Goal: Transaction & Acquisition: Subscribe to service/newsletter

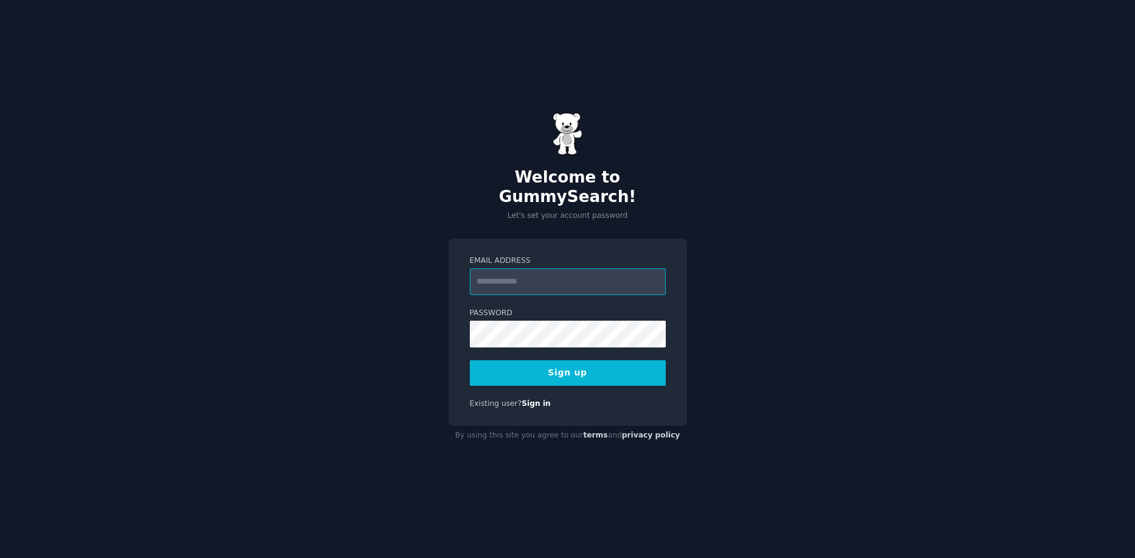
click at [537, 277] on input "Email Address" at bounding box center [568, 281] width 196 height 27
type input "**********"
click at [470, 360] on button "Sign up" at bounding box center [568, 373] width 196 height 26
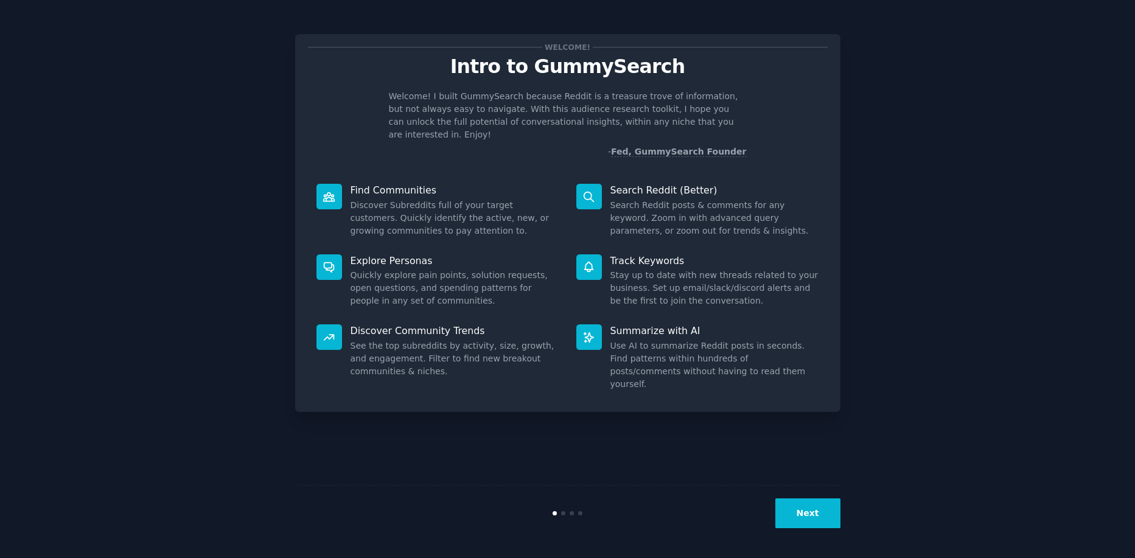
click at [812, 520] on button "Next" at bounding box center [807, 513] width 65 height 30
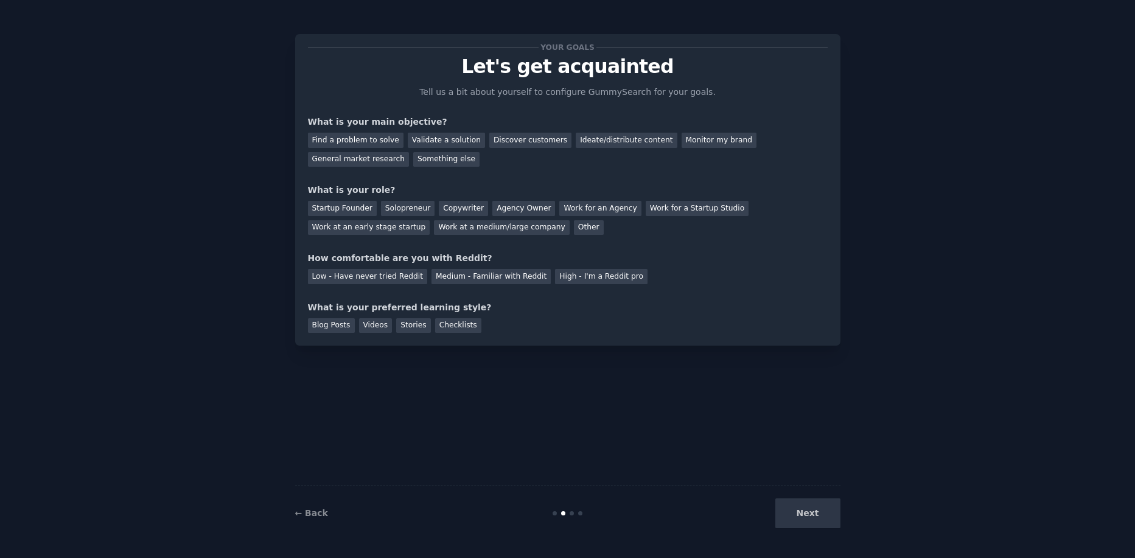
click at [812, 520] on div "Next" at bounding box center [749, 513] width 182 height 30
click at [810, 518] on div "Next" at bounding box center [749, 513] width 182 height 30
click at [352, 141] on div "Find a problem to solve" at bounding box center [356, 140] width 96 height 15
click at [420, 139] on div "Validate a solution" at bounding box center [446, 140] width 77 height 15
click at [368, 138] on div "Find a problem to solve" at bounding box center [356, 140] width 96 height 15
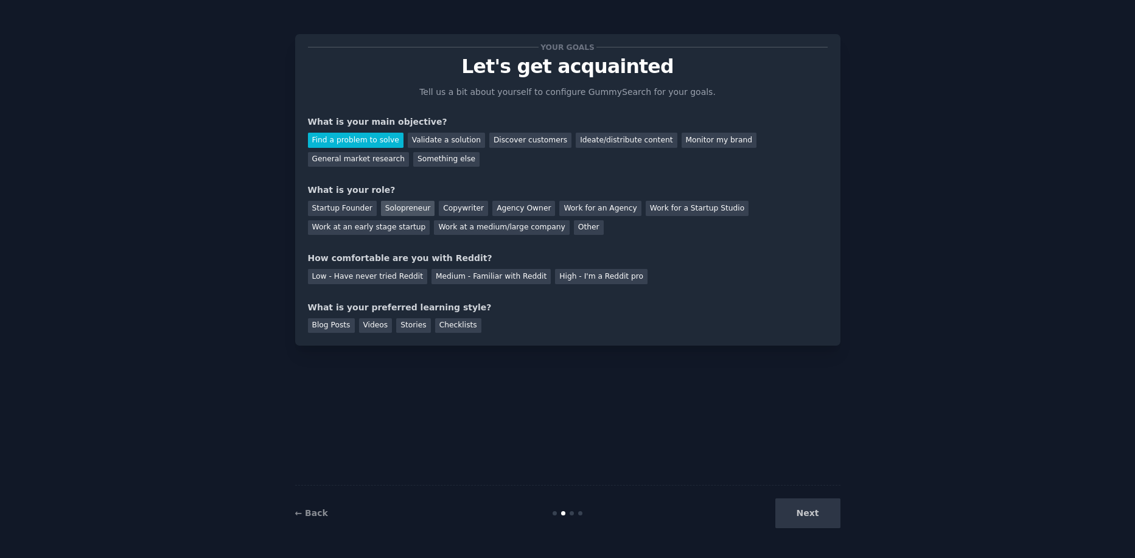
click at [395, 215] on div "Solopreneur" at bounding box center [408, 208] width 54 height 15
click at [386, 282] on div "Low - Have never tried Reddit" at bounding box center [367, 276] width 119 height 15
click at [370, 322] on div "Videos" at bounding box center [375, 325] width 33 height 15
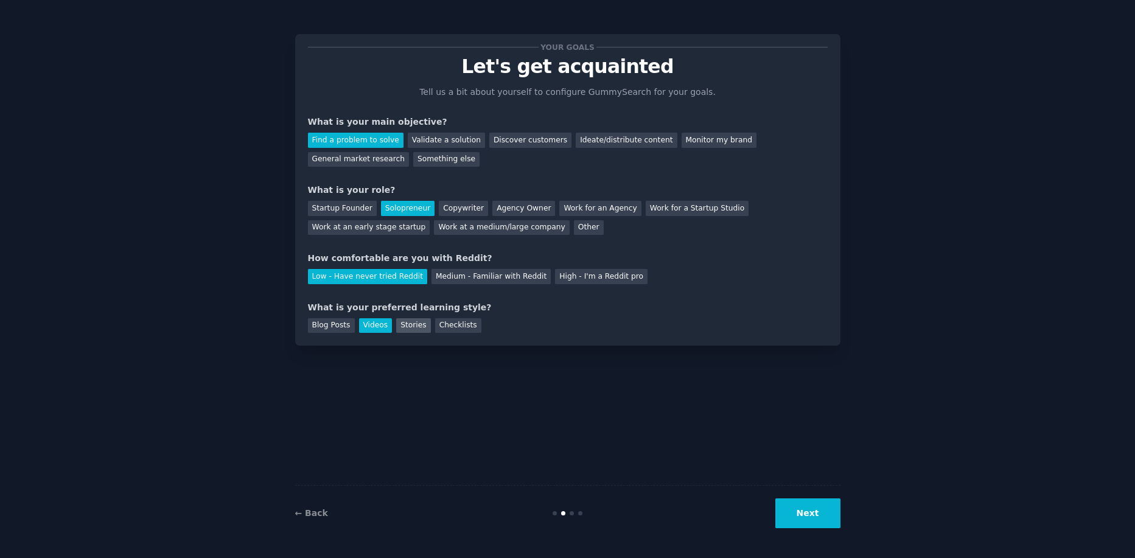
click at [403, 324] on div "Stories" at bounding box center [413, 325] width 34 height 15
click at [380, 326] on div "Videos" at bounding box center [375, 325] width 33 height 15
click at [818, 509] on button "Next" at bounding box center [807, 513] width 65 height 30
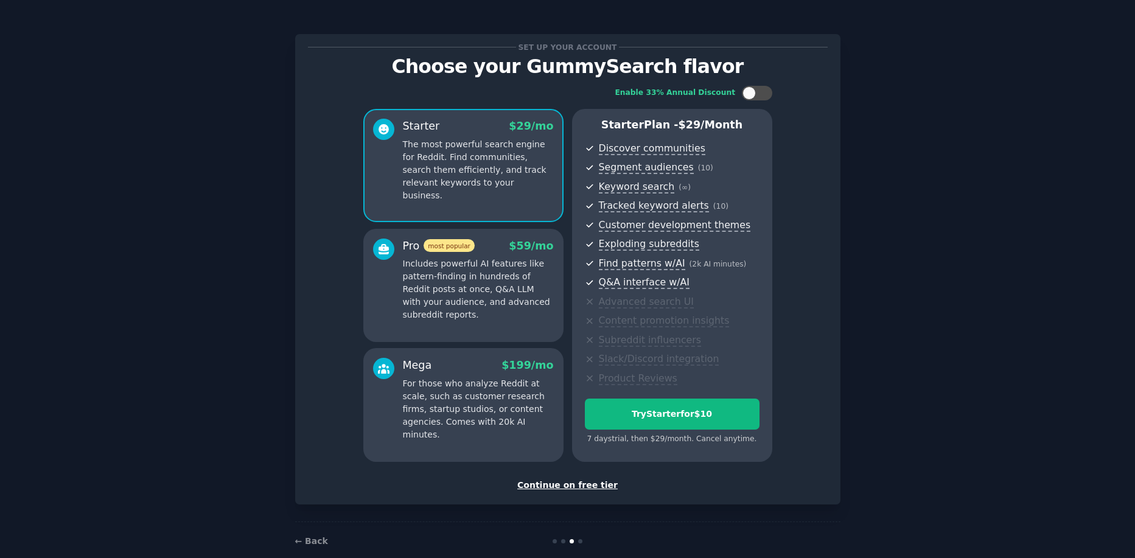
click at [587, 486] on div "Continue on free tier" at bounding box center [568, 485] width 520 height 13
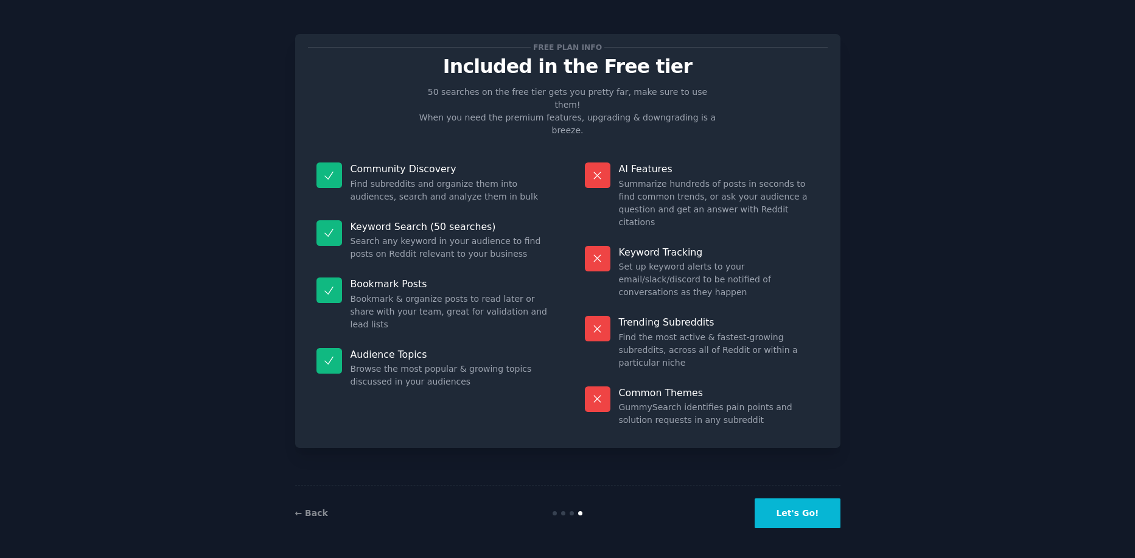
click at [815, 510] on button "Let's Go!" at bounding box center [796, 513] width 85 height 30
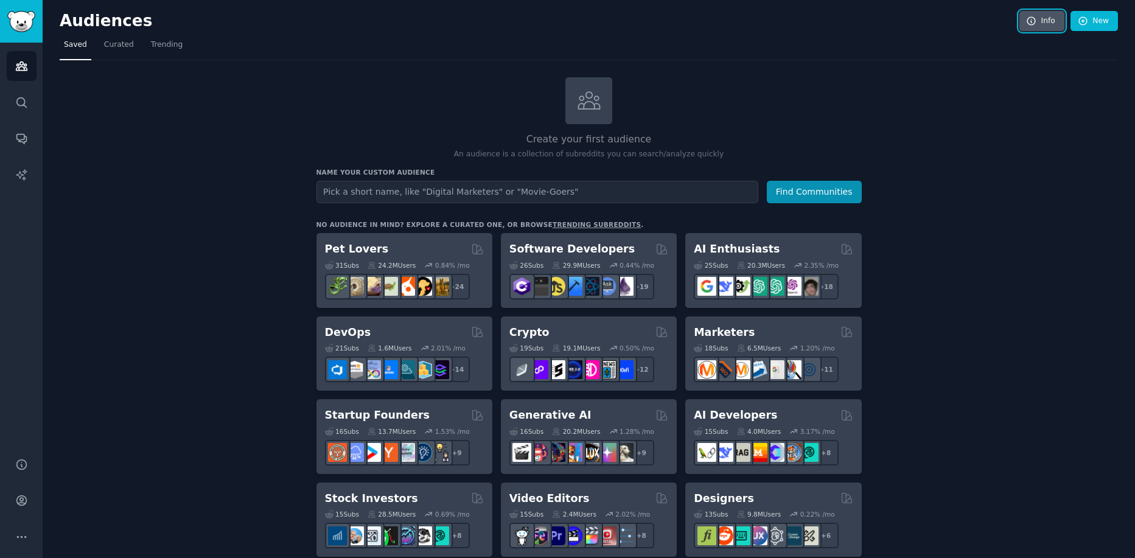
click at [1043, 19] on link "Info" at bounding box center [1041, 21] width 45 height 21
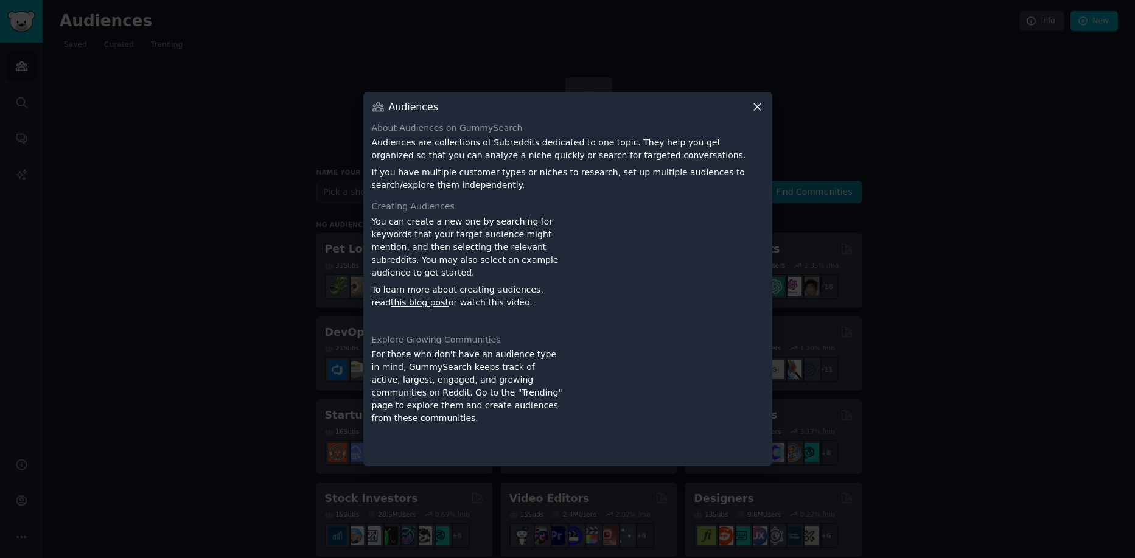
click at [754, 110] on icon at bounding box center [757, 106] width 7 height 7
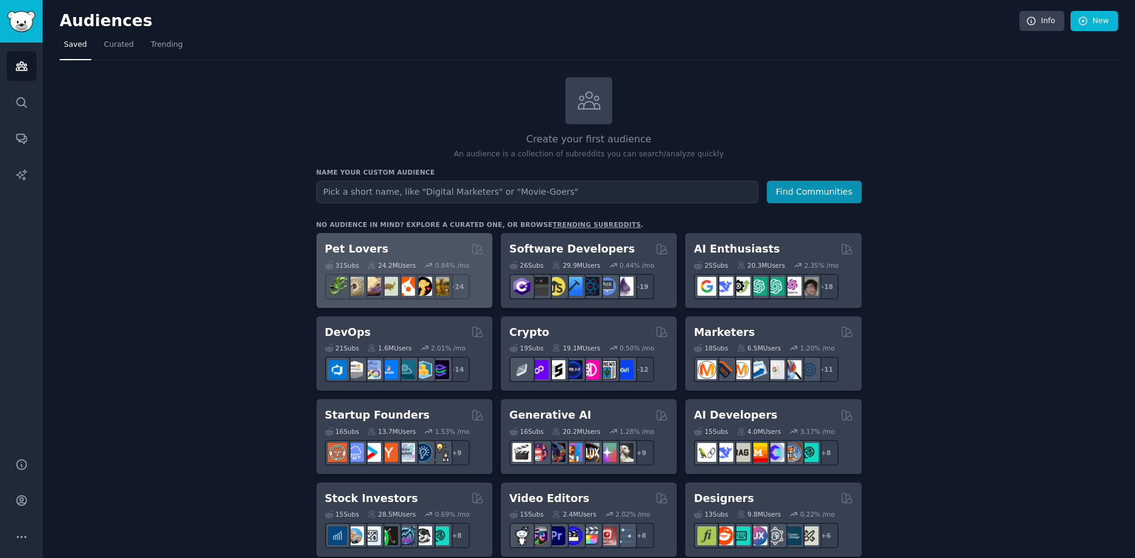
click at [437, 254] on div "Pet Lovers" at bounding box center [404, 249] width 159 height 15
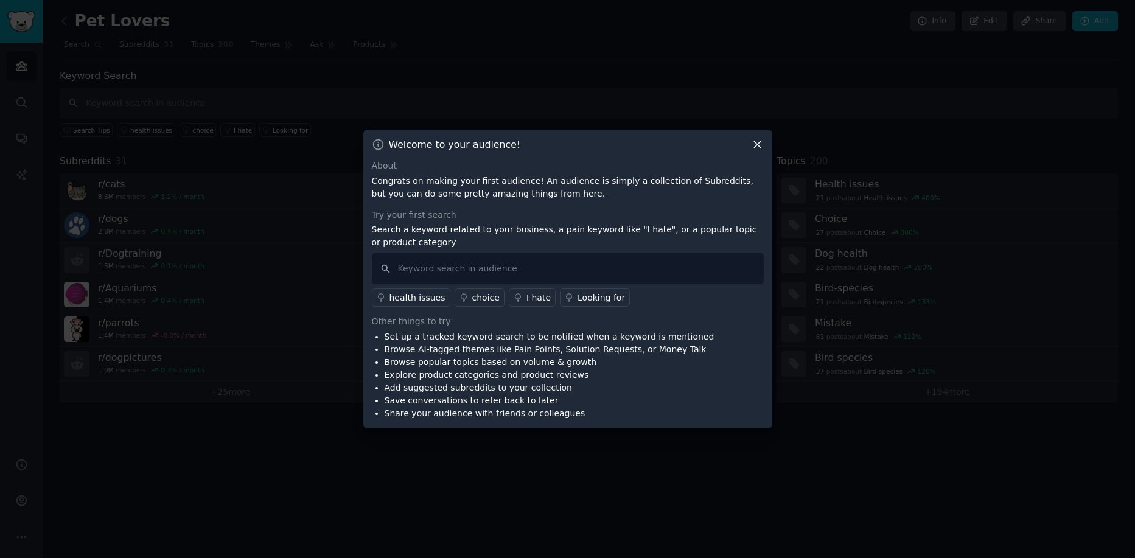
click at [756, 139] on icon at bounding box center [757, 144] width 13 height 13
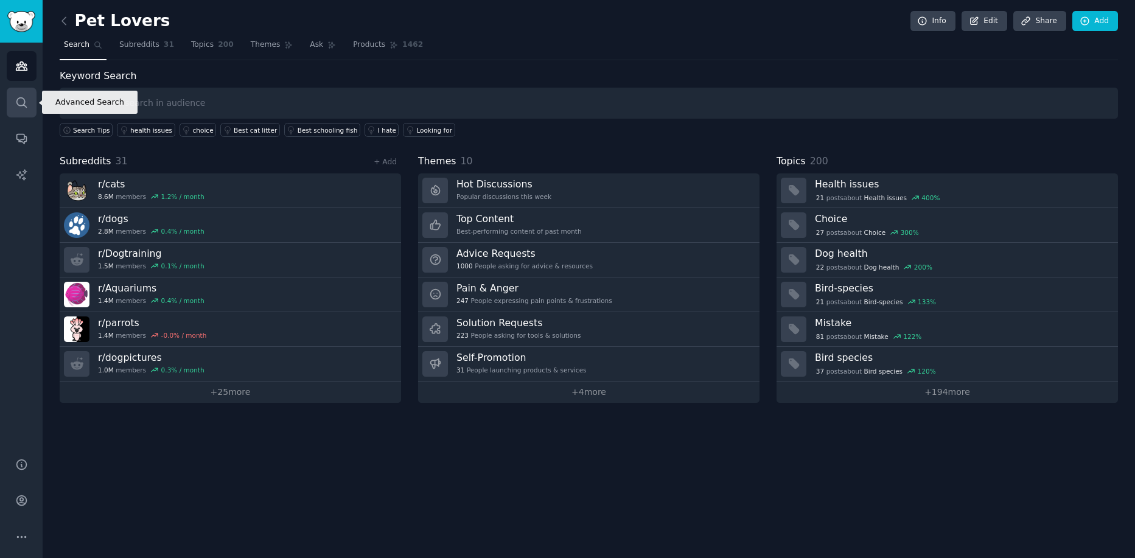
click at [32, 101] on link "Search" at bounding box center [22, 103] width 30 height 30
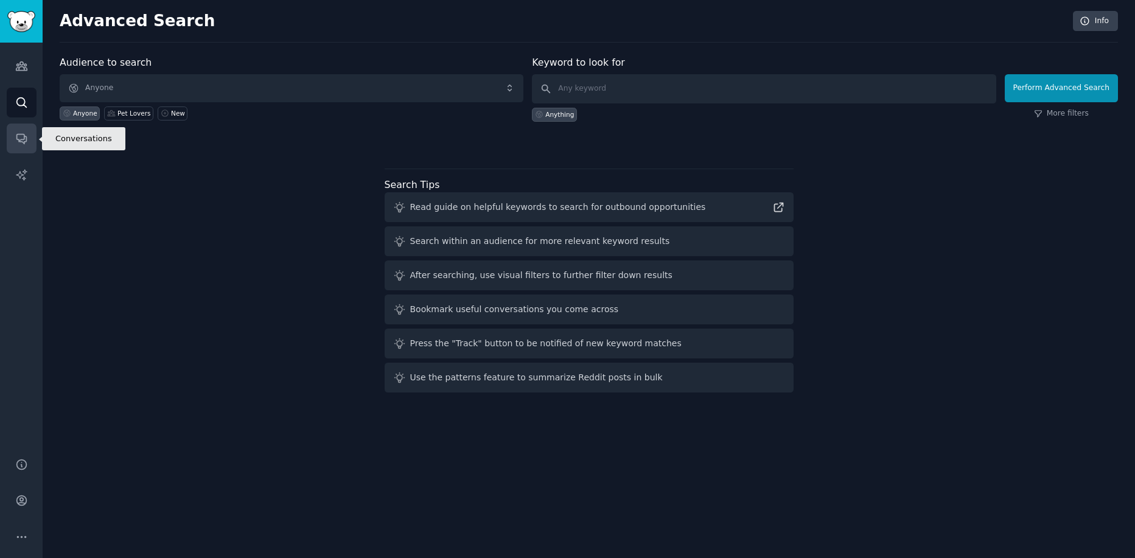
click at [27, 135] on icon "Sidebar" at bounding box center [21, 138] width 13 height 13
